Goal: Information Seeking & Learning: Learn about a topic

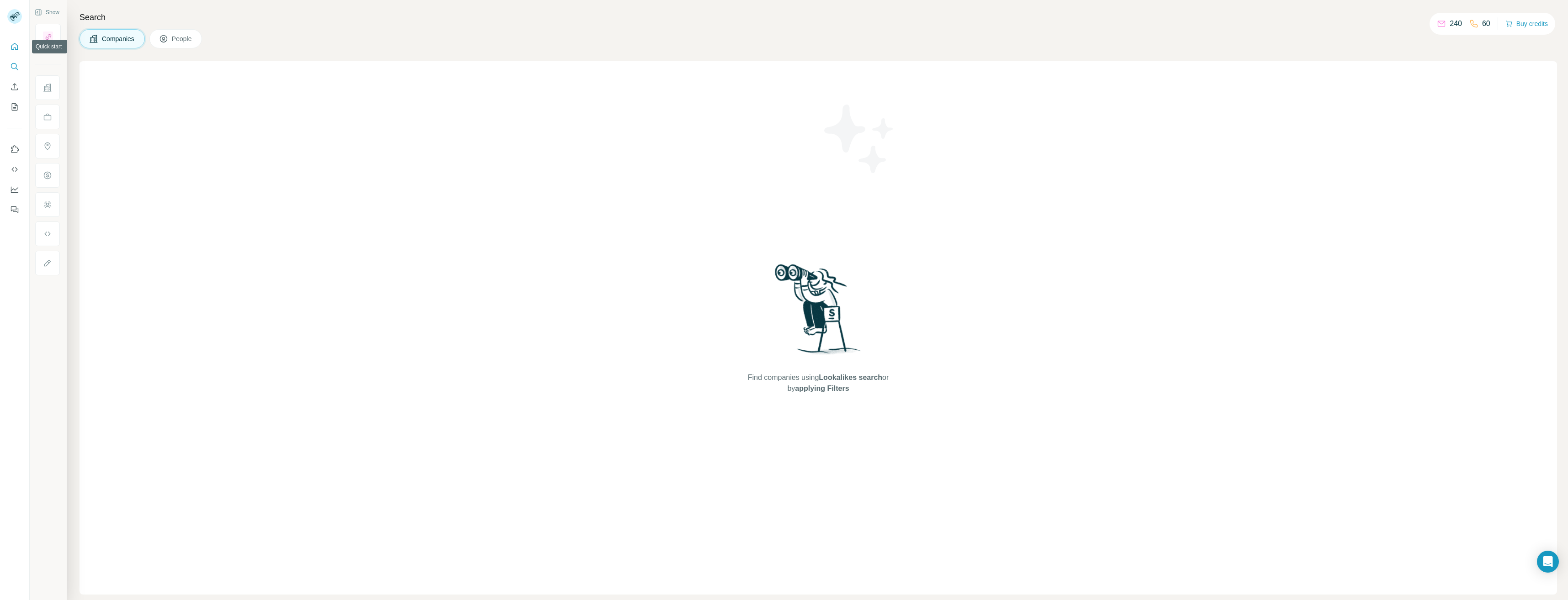
click at [16, 43] on icon "Quick start" at bounding box center [15, 46] width 9 height 9
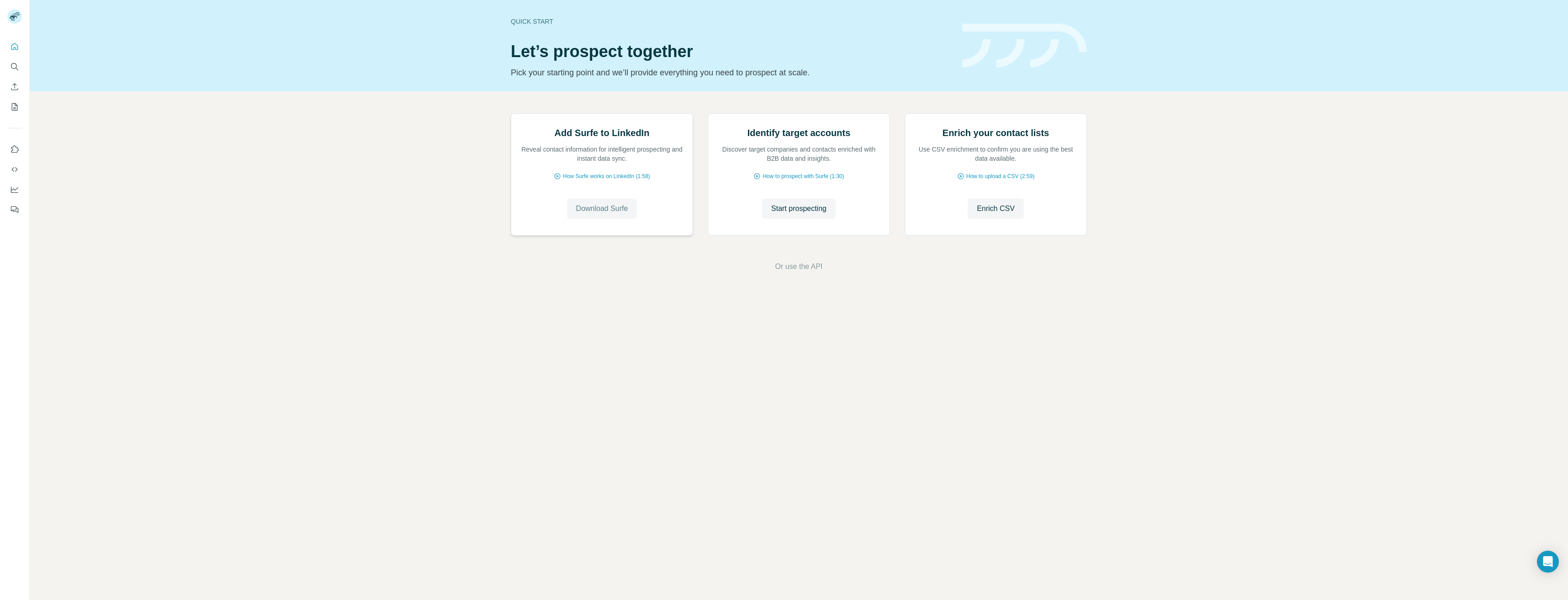
click at [597, 214] on span "Download Surfe" at bounding box center [602, 209] width 52 height 11
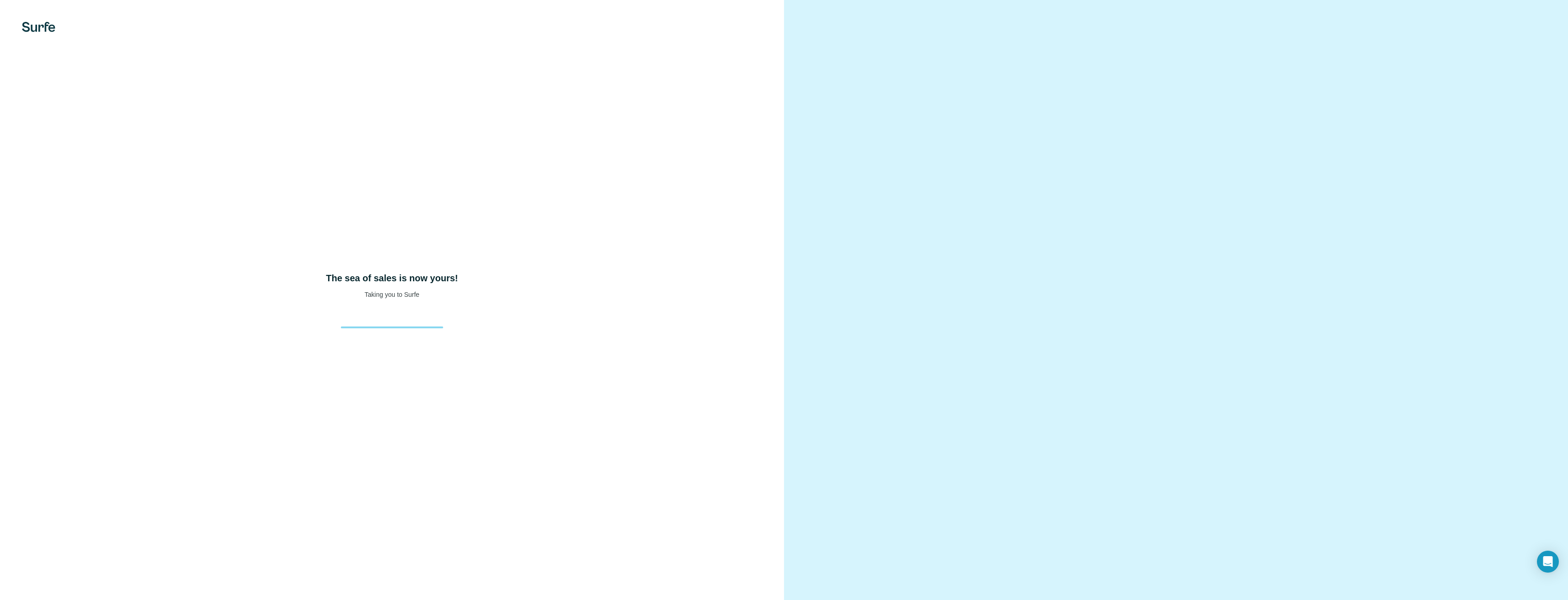
click at [24, 25] on img at bounding box center [38, 27] width 33 height 10
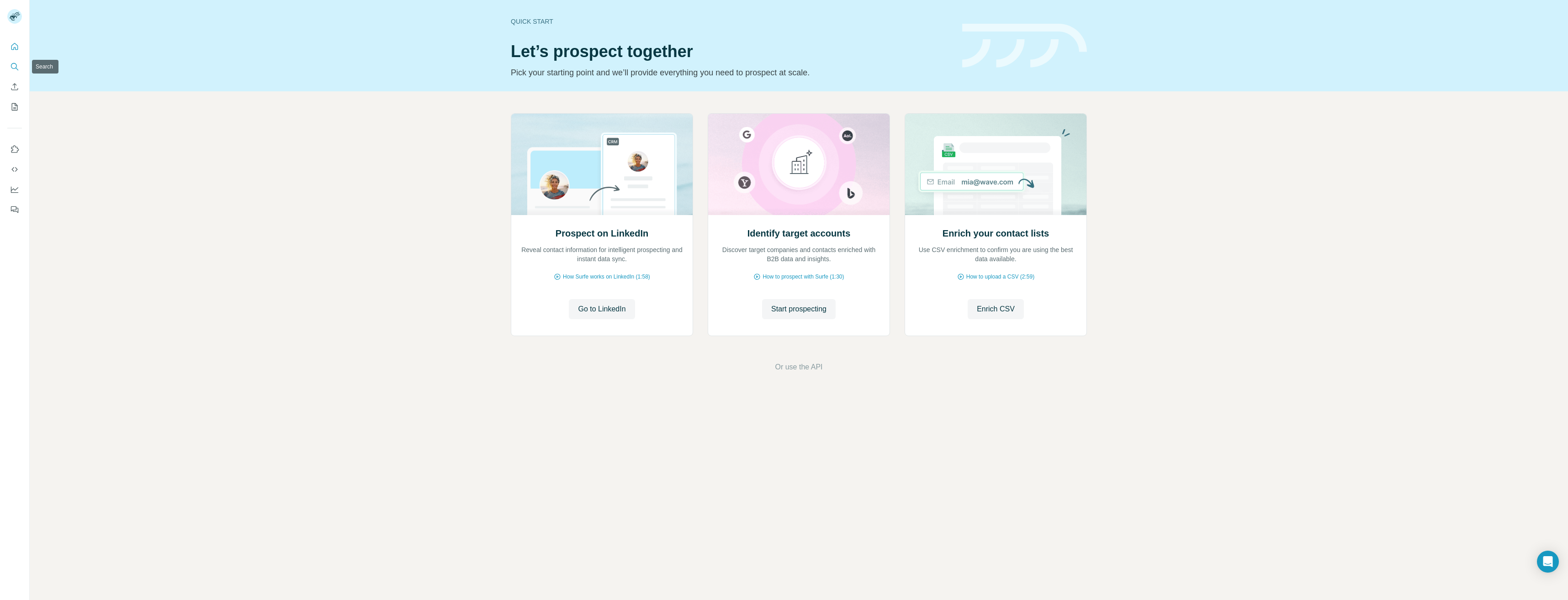
click at [13, 68] on icon "Search" at bounding box center [15, 66] width 9 height 9
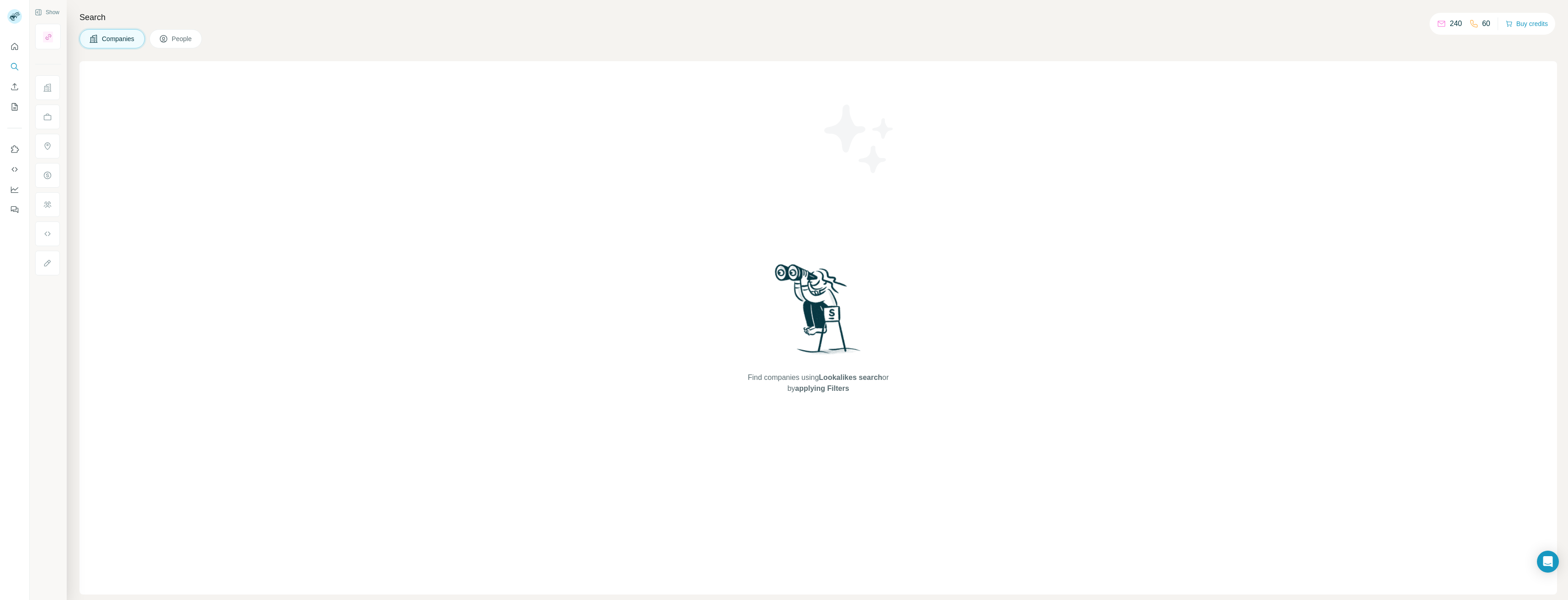
click at [120, 43] on span "Companies" at bounding box center [118, 38] width 33 height 9
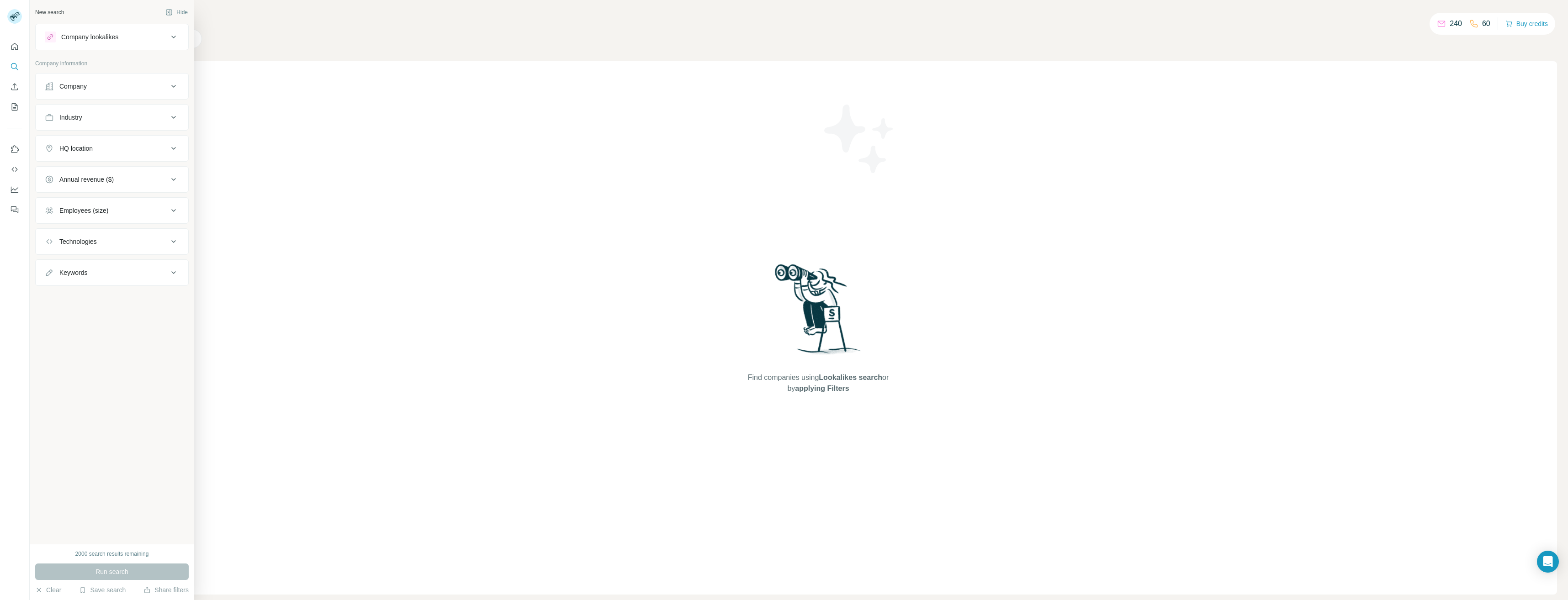
click at [74, 87] on div "Company" at bounding box center [73, 86] width 27 height 9
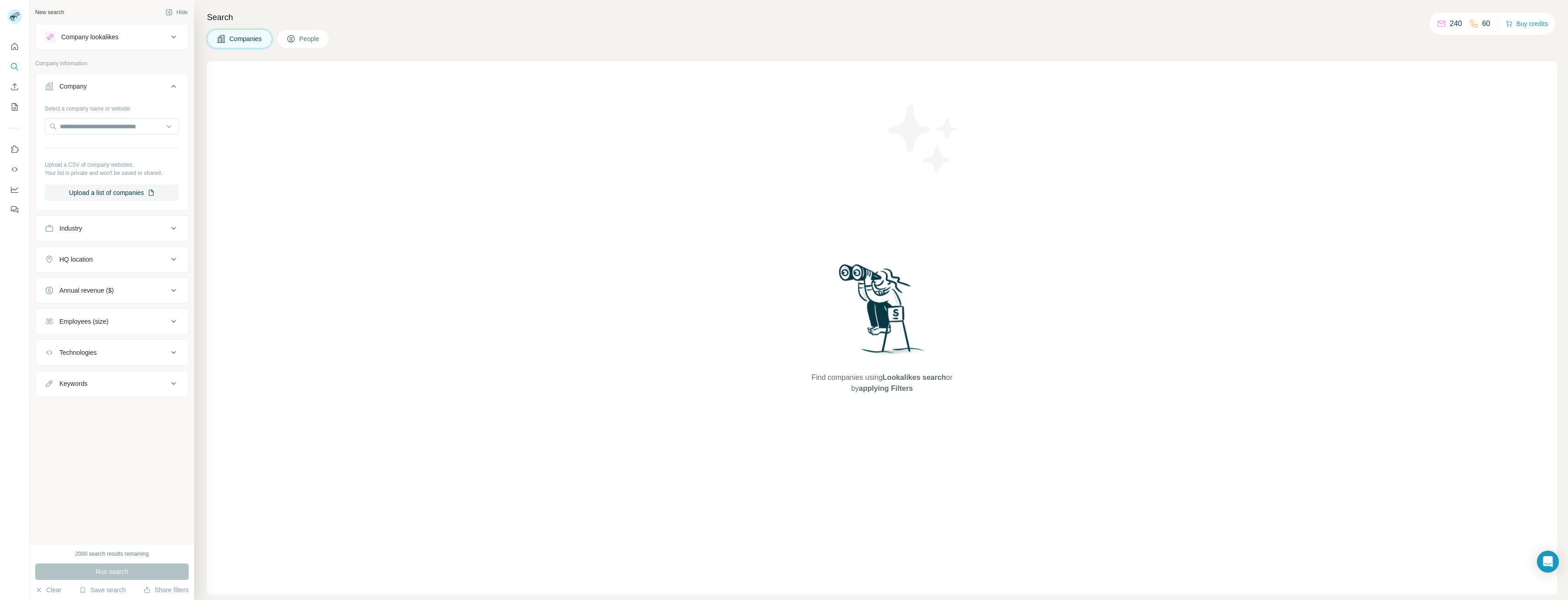
click at [311, 40] on span "People" at bounding box center [310, 38] width 21 height 9
click at [236, 41] on span "Companies" at bounding box center [246, 38] width 33 height 9
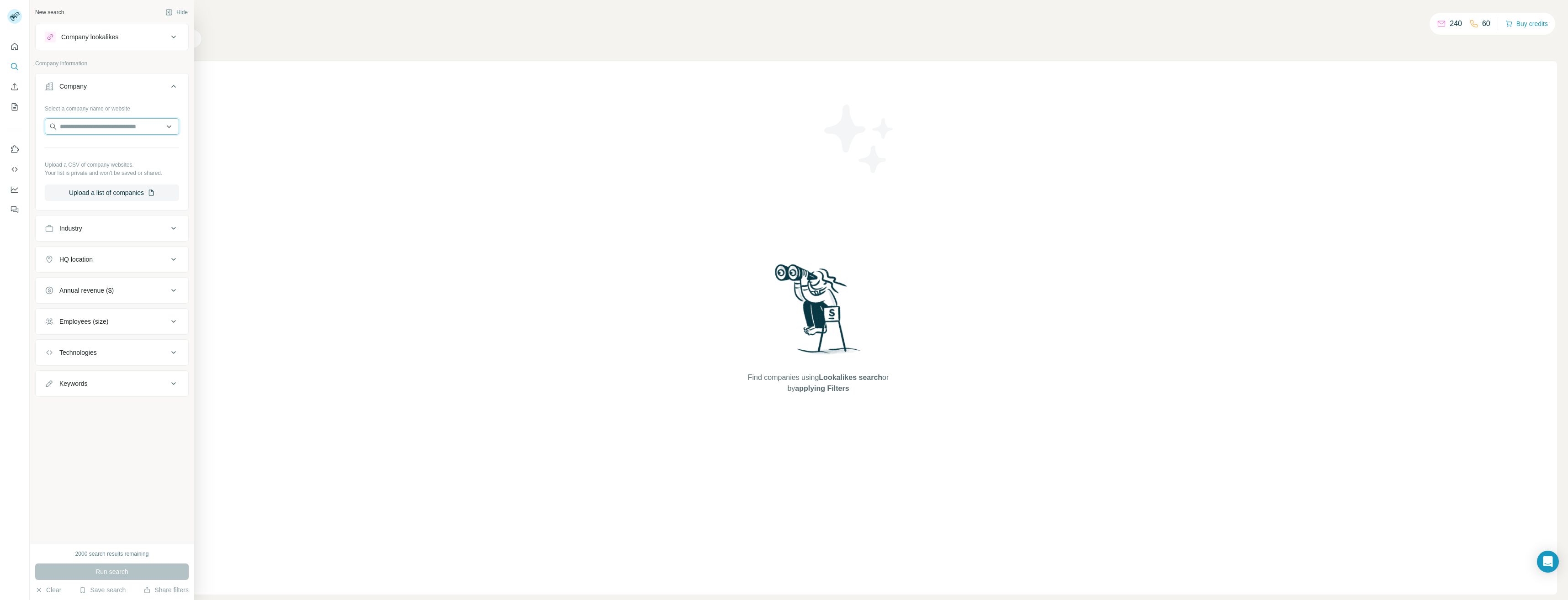
click at [69, 127] on input "text" at bounding box center [112, 126] width 135 height 16
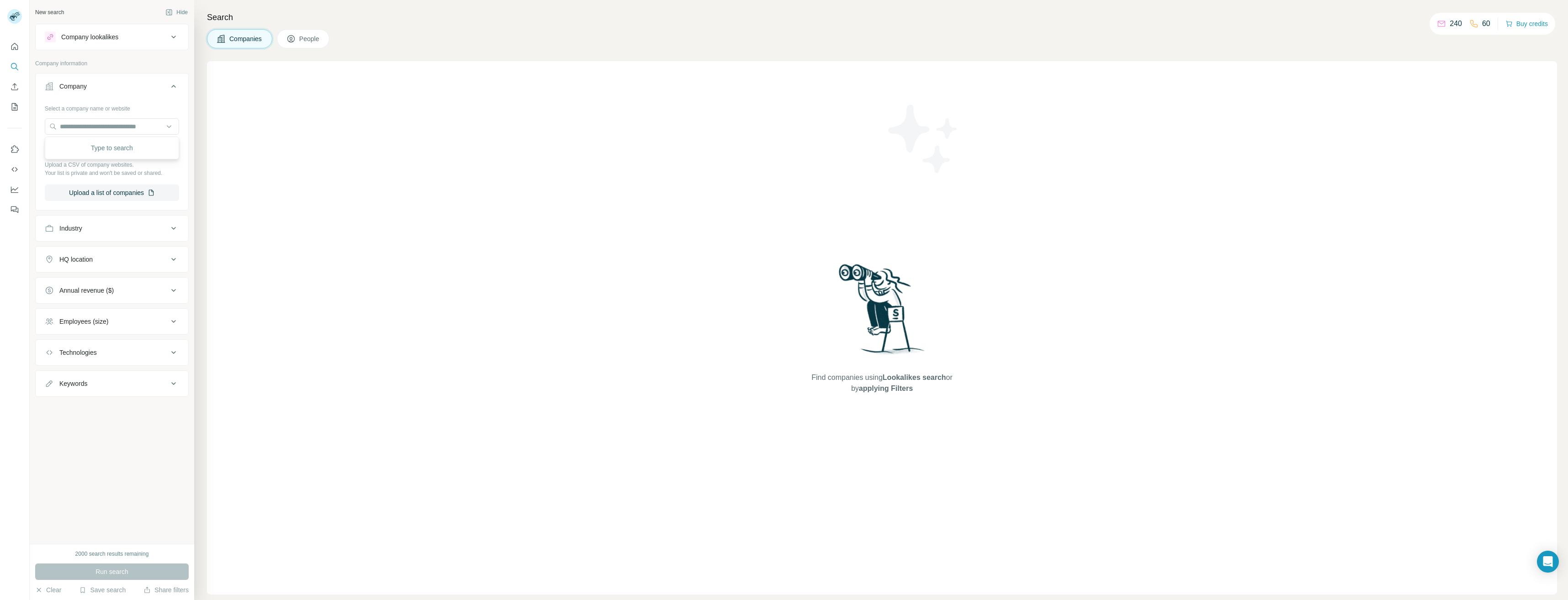
click at [71, 230] on div "Industry" at bounding box center [71, 228] width 23 height 9
click at [78, 250] on input at bounding box center [107, 251] width 113 height 10
click at [77, 275] on p "3D Printing" at bounding box center [68, 271] width 32 height 9
click at [134, 573] on button "Run search" at bounding box center [112, 571] width 153 height 16
